Goal: Task Accomplishment & Management: Use online tool/utility

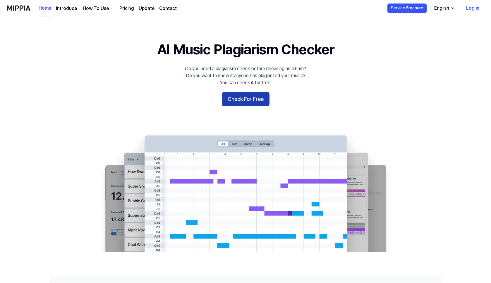
click at [243, 99] on button "Check For Free" at bounding box center [246, 99] width 48 height 14
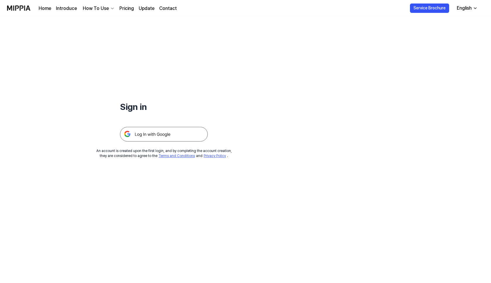
click at [123, 6] on link "Pricing" at bounding box center [126, 8] width 15 height 7
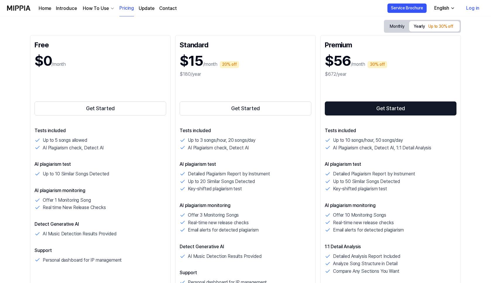
scroll to position [66, 0]
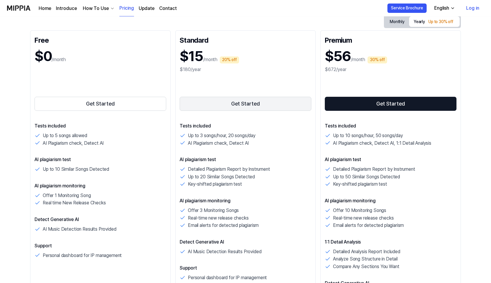
click at [226, 104] on button "Get Started" at bounding box center [246, 104] width 132 height 14
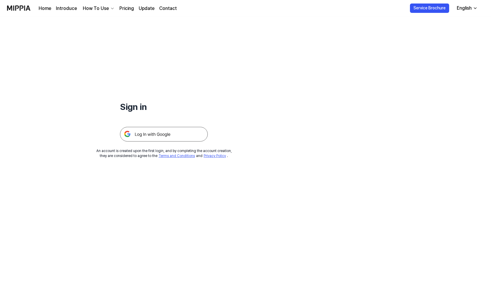
click at [154, 135] on img at bounding box center [164, 134] width 88 height 15
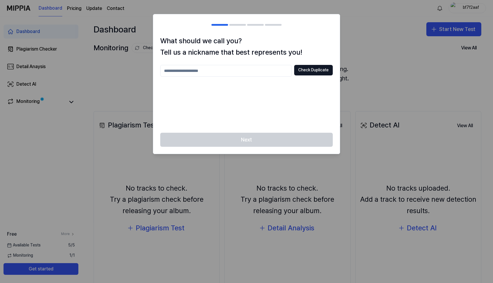
click at [246, 71] on input "text" at bounding box center [226, 71] width 132 height 12
type input "*******"
click at [311, 69] on button "Check Duplicate" at bounding box center [313, 70] width 39 height 11
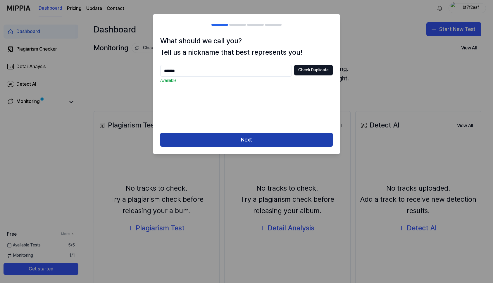
click at [252, 142] on button "Next" at bounding box center [246, 140] width 173 height 14
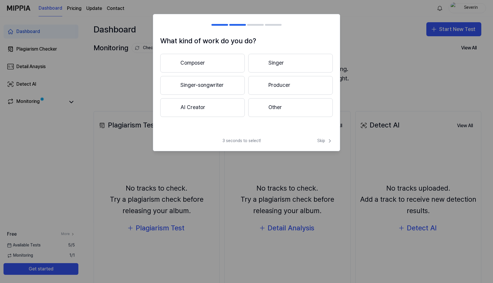
click at [199, 85] on button "Singer-songwriter" at bounding box center [202, 85] width 85 height 19
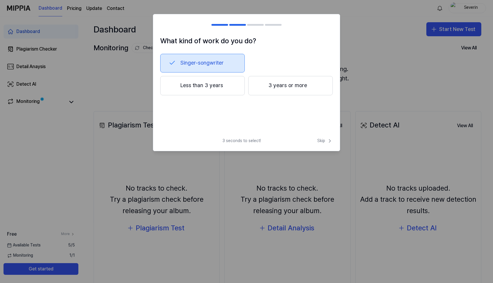
click at [206, 87] on button "Less than 3 years" at bounding box center [202, 85] width 85 height 19
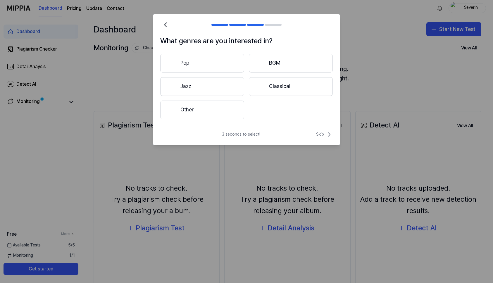
click at [192, 63] on button "Pop" at bounding box center [202, 63] width 84 height 19
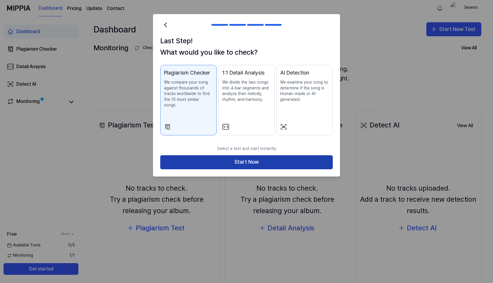
click at [245, 157] on button "Start Now" at bounding box center [246, 162] width 173 height 14
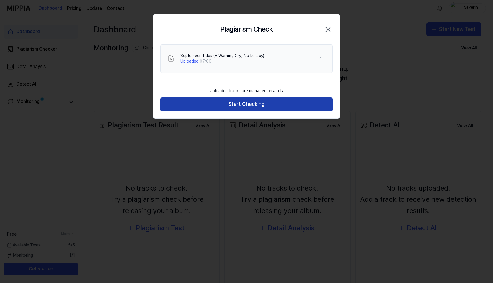
click at [248, 104] on button "Start Checking" at bounding box center [246, 104] width 173 height 14
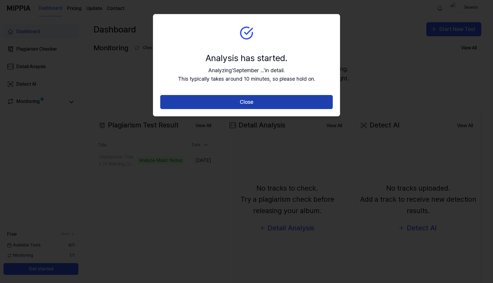
click at [248, 103] on button "Close" at bounding box center [246, 102] width 173 height 14
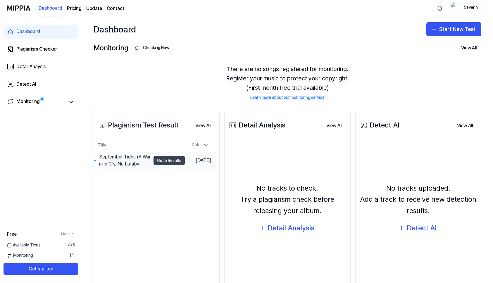
click at [157, 160] on button "Go to Results" at bounding box center [169, 160] width 31 height 9
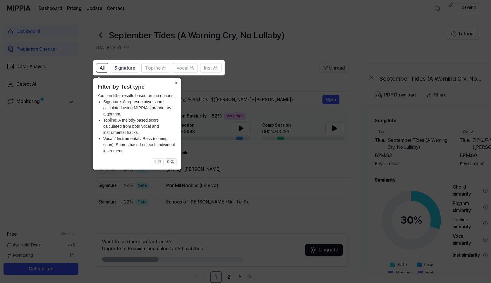
click at [176, 83] on button "×" at bounding box center [175, 82] width 9 height 8
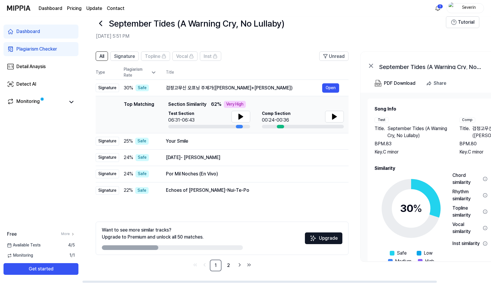
scroll to position [25, 0]
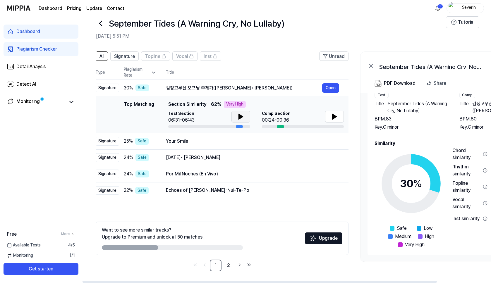
click at [240, 117] on icon at bounding box center [241, 116] width 4 height 5
click at [334, 117] on icon at bounding box center [334, 116] width 4 height 5
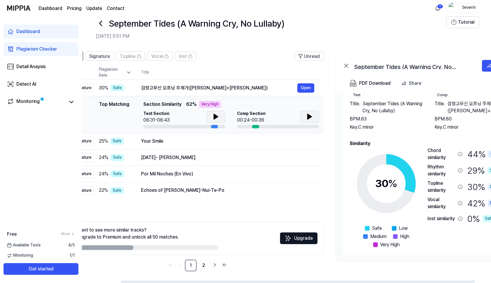
scroll to position [0, 63]
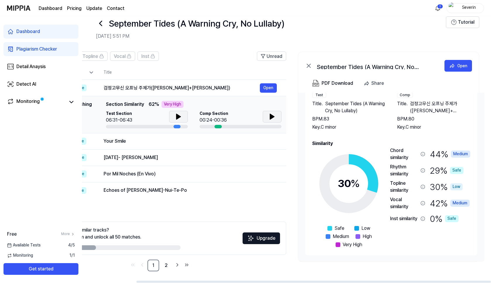
click at [458, 205] on div "Medium" at bounding box center [459, 203] width 19 height 7
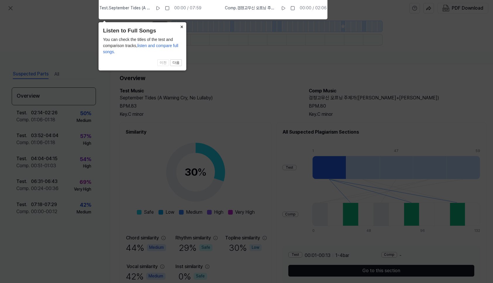
click at [182, 27] on button "×" at bounding box center [181, 26] width 9 height 8
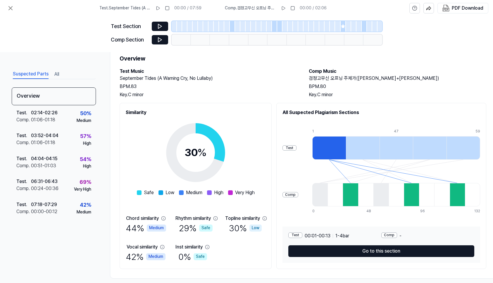
scroll to position [29, 0]
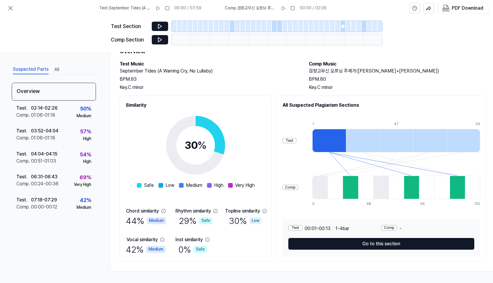
click at [357, 183] on div at bounding box center [350, 187] width 15 height 23
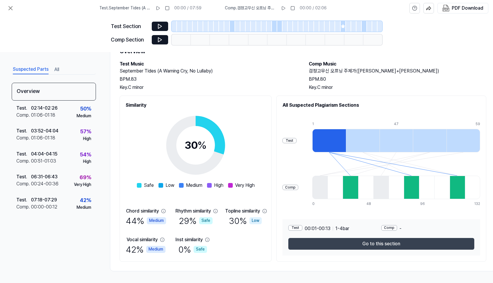
click at [363, 243] on button "Go to this section" at bounding box center [382, 244] width 186 height 12
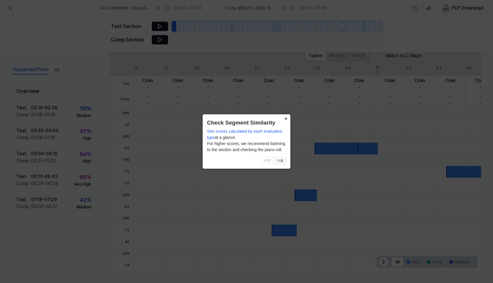
click at [286, 118] on button "×" at bounding box center [285, 118] width 9 height 8
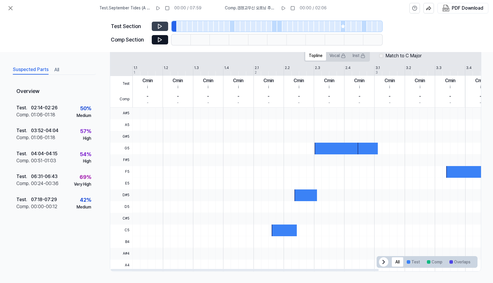
click at [160, 25] on icon at bounding box center [160, 26] width 4 height 4
click at [265, 25] on div at bounding box center [264, 26] width 5 height 11
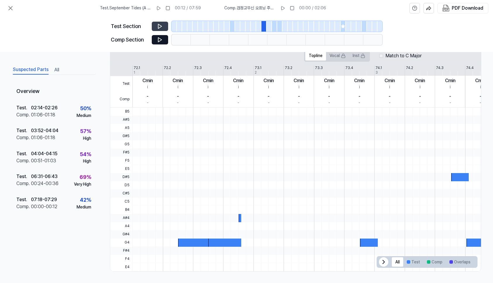
click at [195, 25] on div at bounding box center [195, 26] width 5 height 11
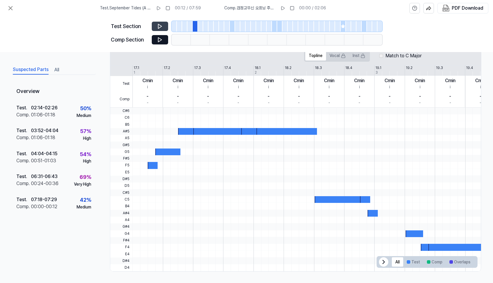
click at [161, 27] on icon at bounding box center [160, 26] width 4 height 4
click at [158, 8] on rect at bounding box center [157, 8] width 1 height 4
click at [10, 8] on icon at bounding box center [11, 8] width 4 height 4
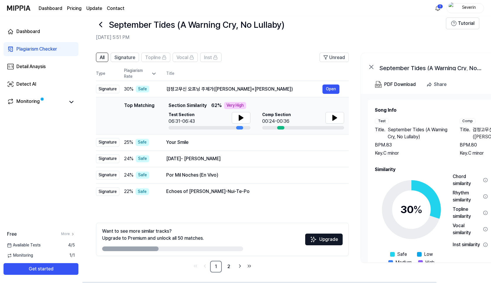
scroll to position [12, 0]
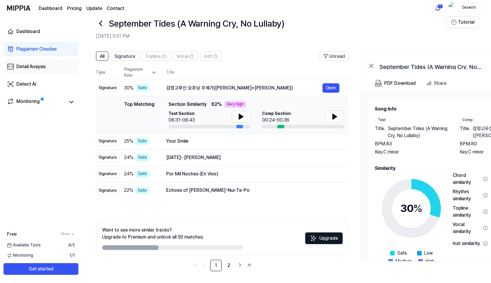
click at [24, 67] on div "Detail Anaysis" at bounding box center [30, 66] width 29 height 7
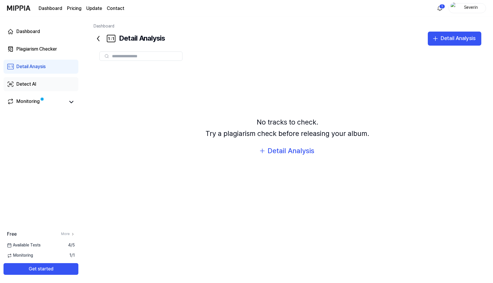
click at [25, 84] on div "Detect AI" at bounding box center [26, 84] width 20 height 7
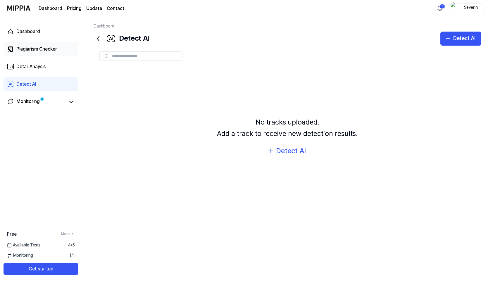
click at [25, 51] on div "Plagiarism Checker" at bounding box center [36, 49] width 41 height 7
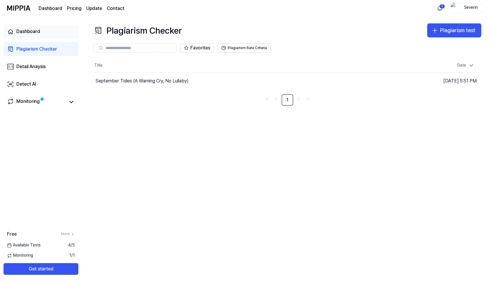
click at [26, 32] on div "Dashboard" at bounding box center [28, 31] width 24 height 7
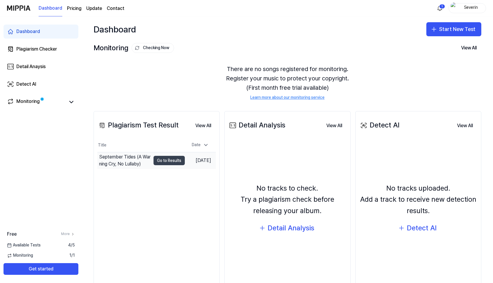
click at [157, 161] on button "Go to Results" at bounding box center [169, 160] width 31 height 9
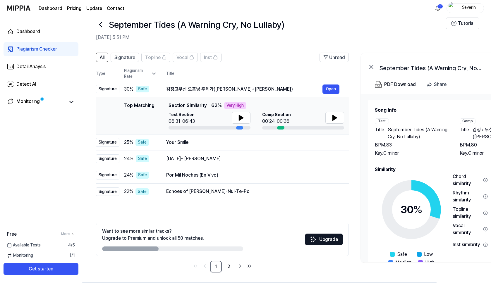
scroll to position [12, 0]
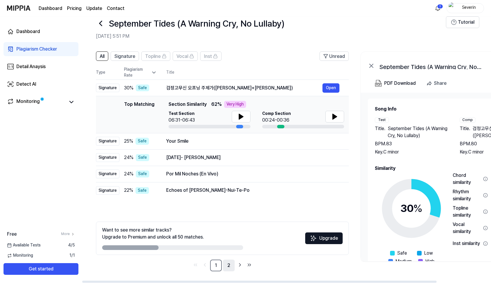
click at [229, 265] on link "2" at bounding box center [229, 266] width 12 height 12
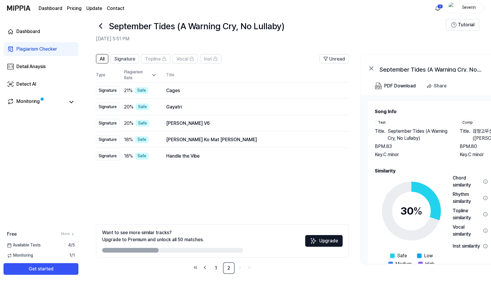
scroll to position [12, 0]
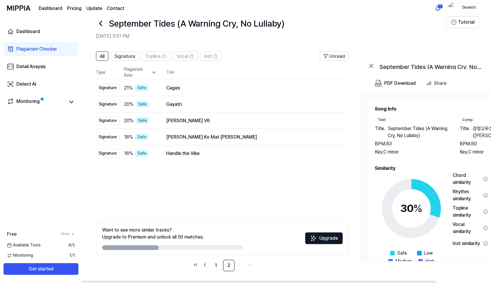
click at [154, 71] on icon at bounding box center [154, 73] width 6 height 6
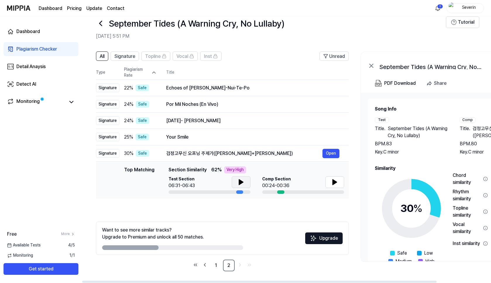
click at [241, 183] on icon at bounding box center [241, 182] width 4 height 5
click at [242, 182] on icon at bounding box center [242, 182] width 1 height 5
click at [333, 182] on icon at bounding box center [335, 182] width 4 height 5
click at [335, 182] on icon at bounding box center [335, 182] width 1 height 5
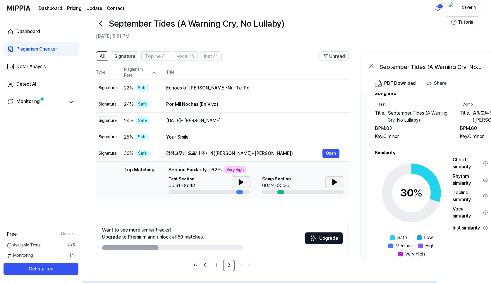
scroll to position [0, 0]
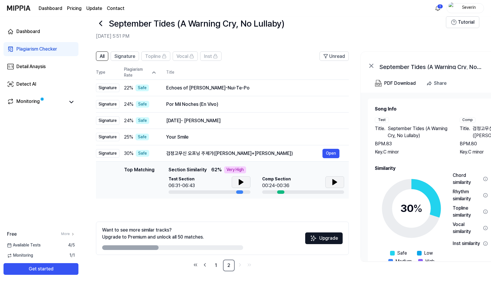
click at [101, 23] on icon at bounding box center [100, 23] width 2 height 5
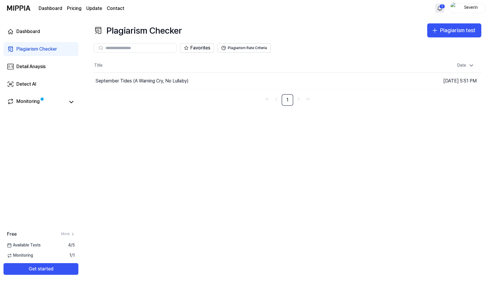
click at [441, 9] on html "Dashboard Pricing Update Contact 1 Severin Dashboard Plagiarism Checker Detail …" at bounding box center [246, 141] width 493 height 283
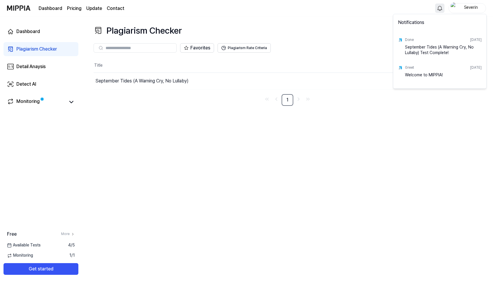
click at [312, 45] on html "Dashboard Pricing Update Contact Severin Dashboard Plagiarism Checker Detail An…" at bounding box center [246, 141] width 493 height 283
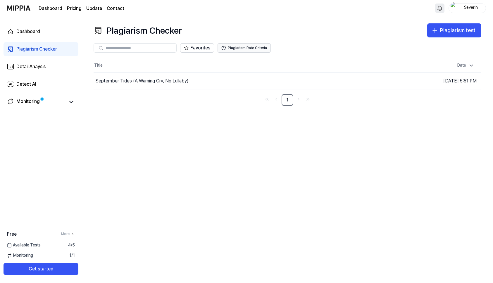
click at [241, 49] on button "Plagiarism Rate Criteria" at bounding box center [244, 47] width 53 height 9
click at [253, 47] on button "Plagiarism Rate Criteria" at bounding box center [244, 47] width 53 height 9
click at [343, 79] on button "Go to Results" at bounding box center [343, 80] width 31 height 9
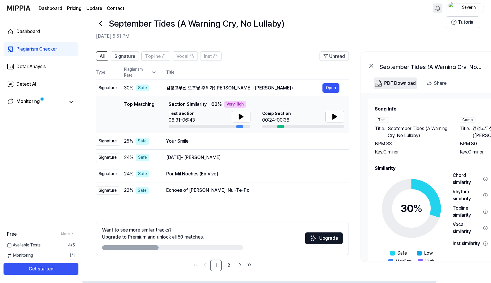
click at [398, 82] on div "PDF Download" at bounding box center [400, 84] width 32 height 8
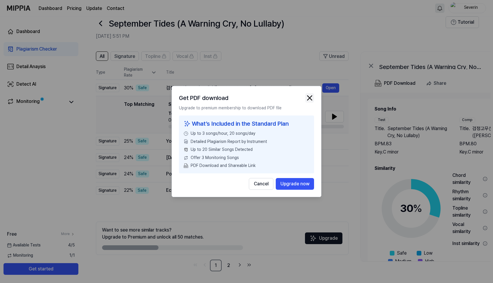
click at [310, 97] on img "button" at bounding box center [309, 98] width 9 height 9
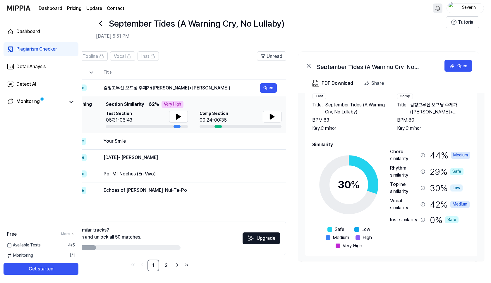
scroll to position [25, 0]
